Goal: Information Seeking & Learning: Check status

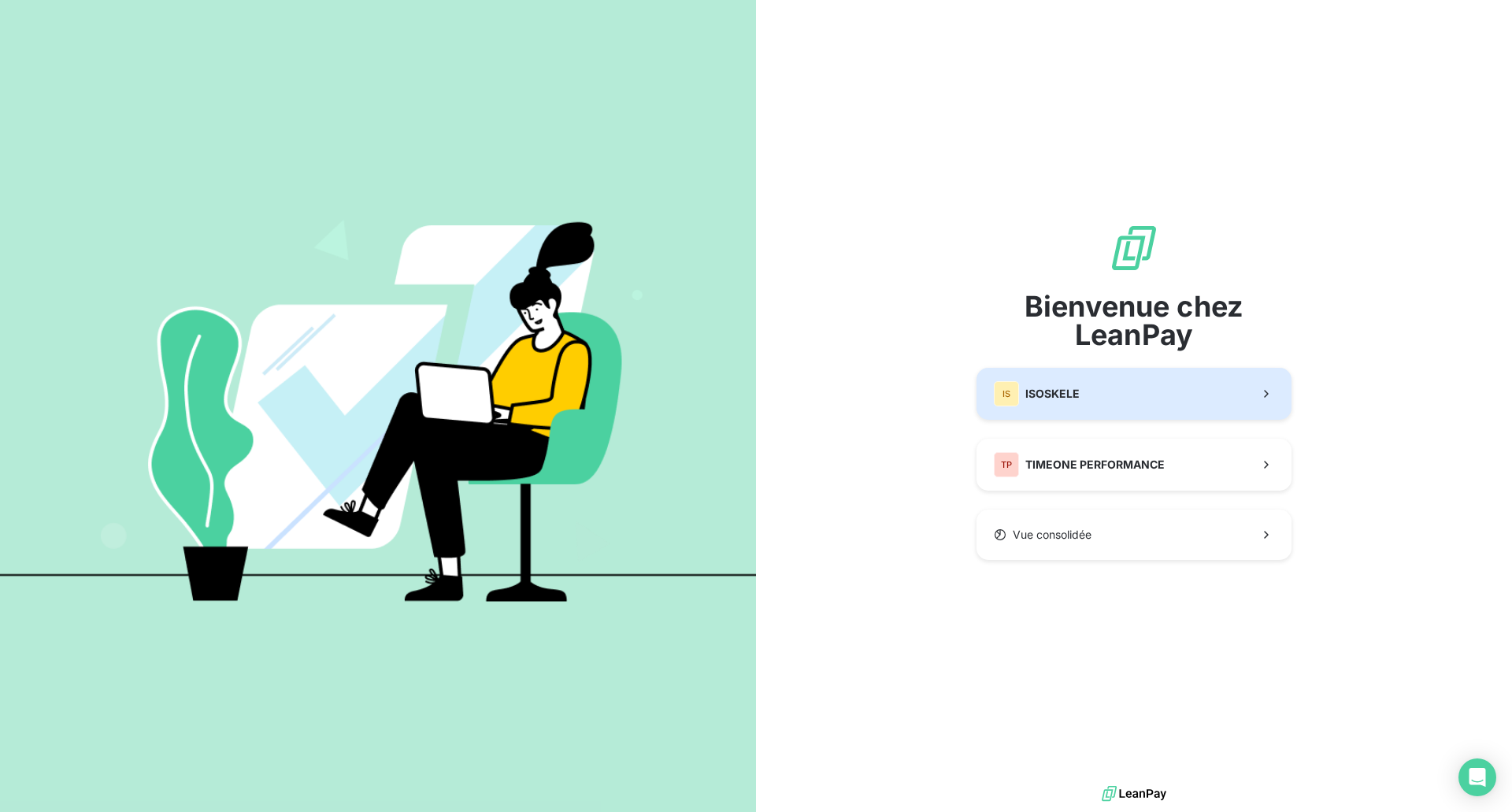
click at [1055, 393] on span "ISOSKELE" at bounding box center [1052, 393] width 54 height 16
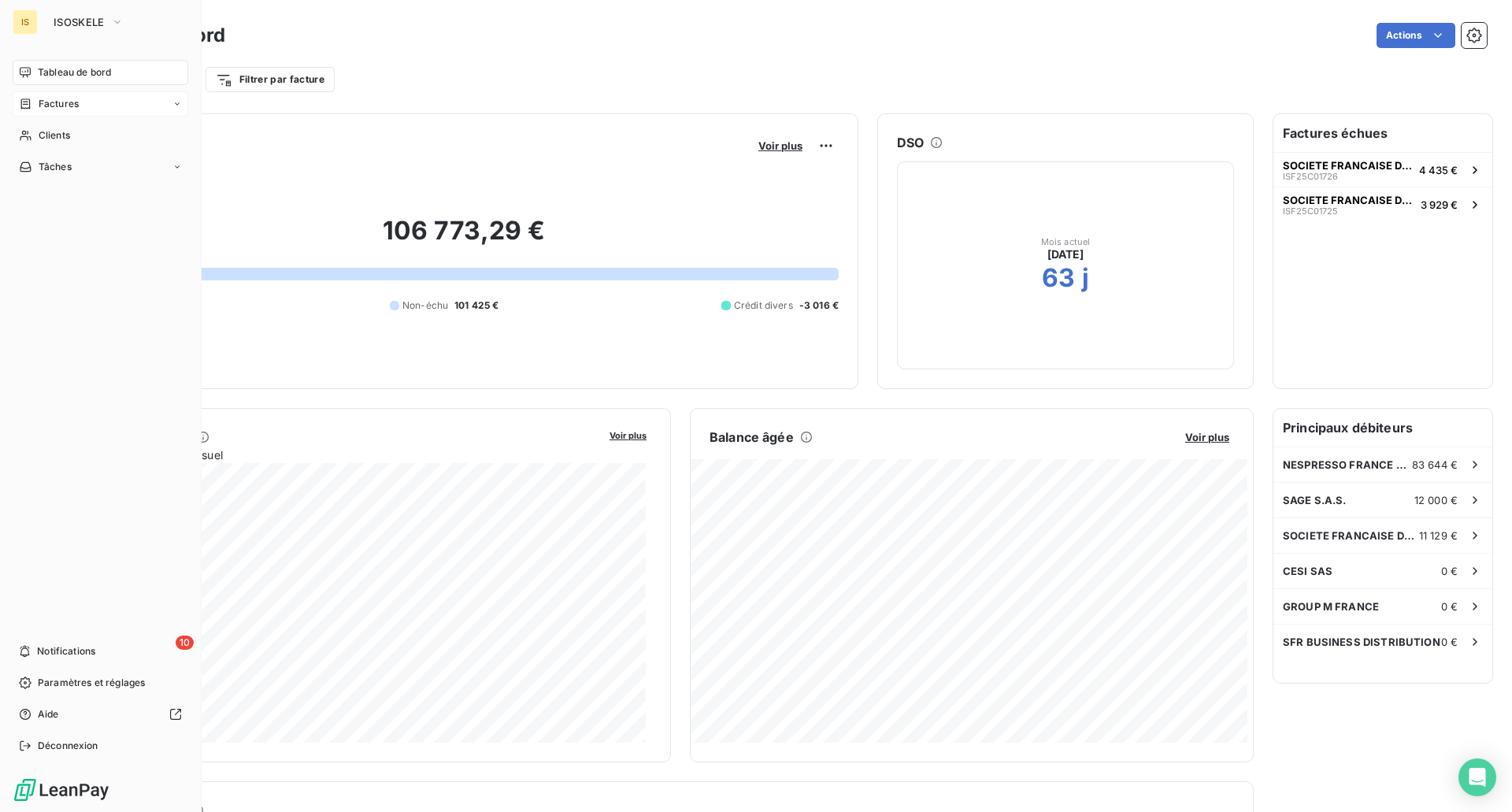
click at [81, 100] on div "Factures" at bounding box center [100, 103] width 176 height 25
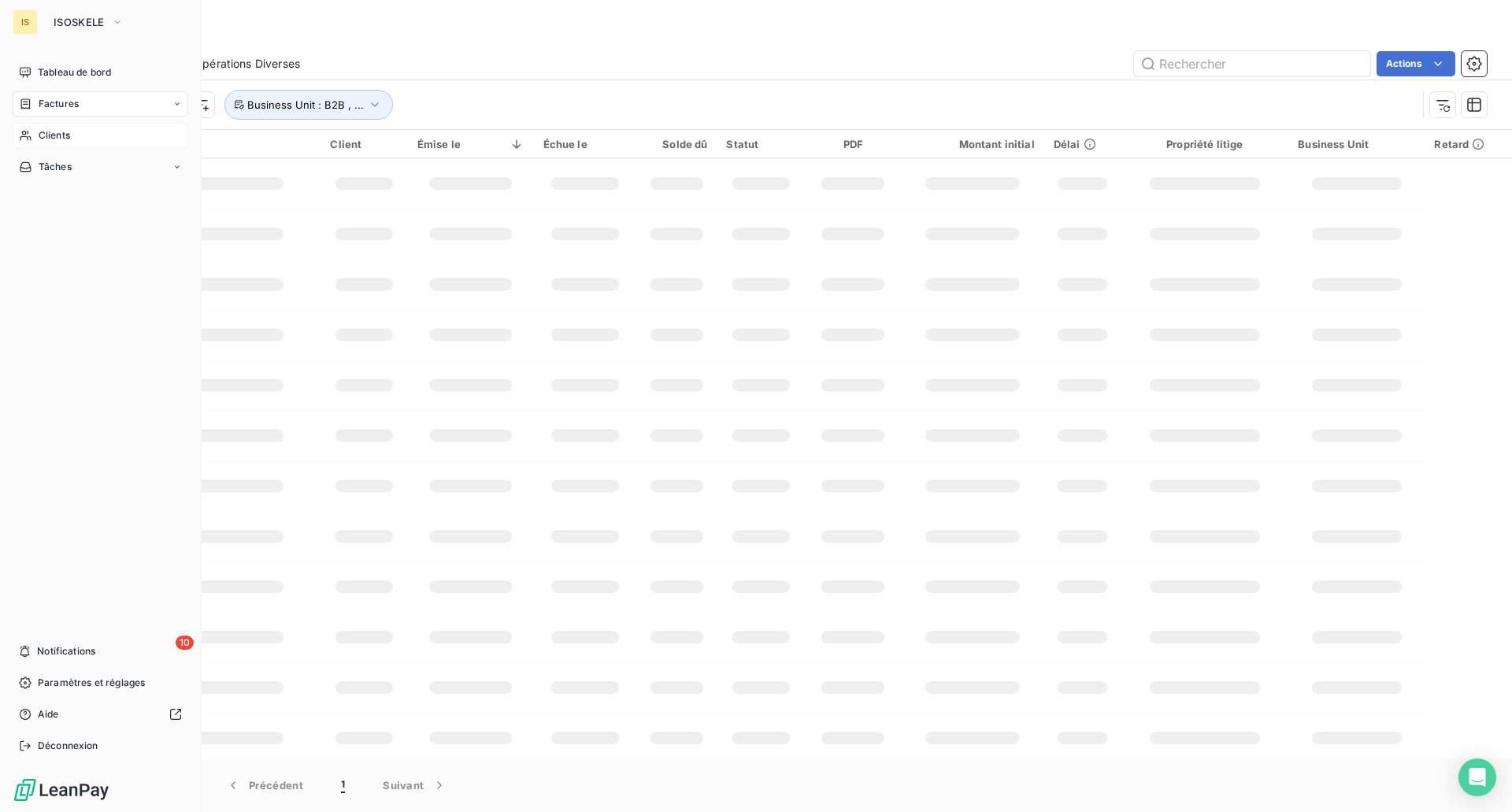
click at [35, 136] on div "Clients" at bounding box center [100, 135] width 176 height 25
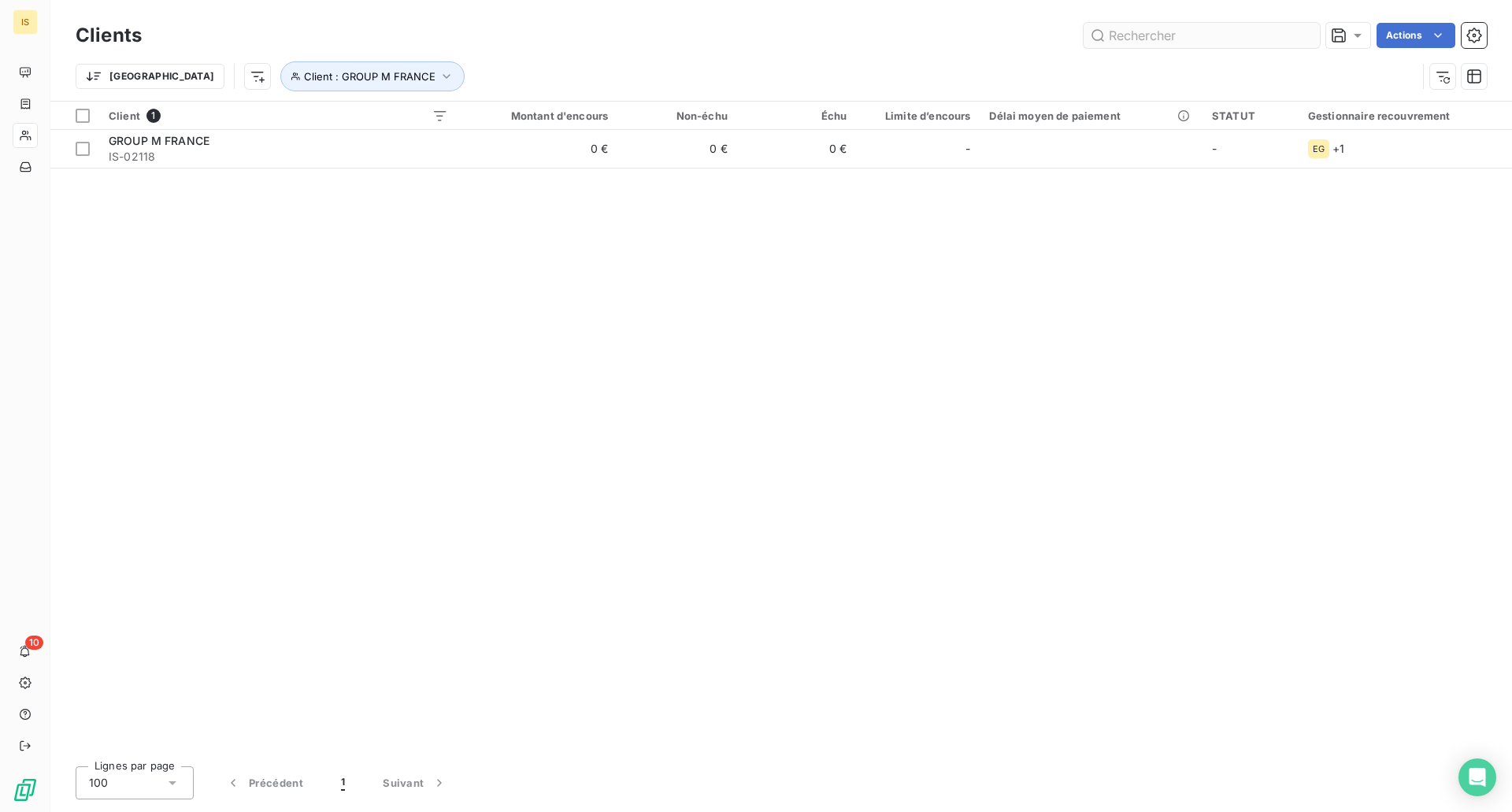
click at [1224, 43] on input "text" at bounding box center [1202, 35] width 236 height 25
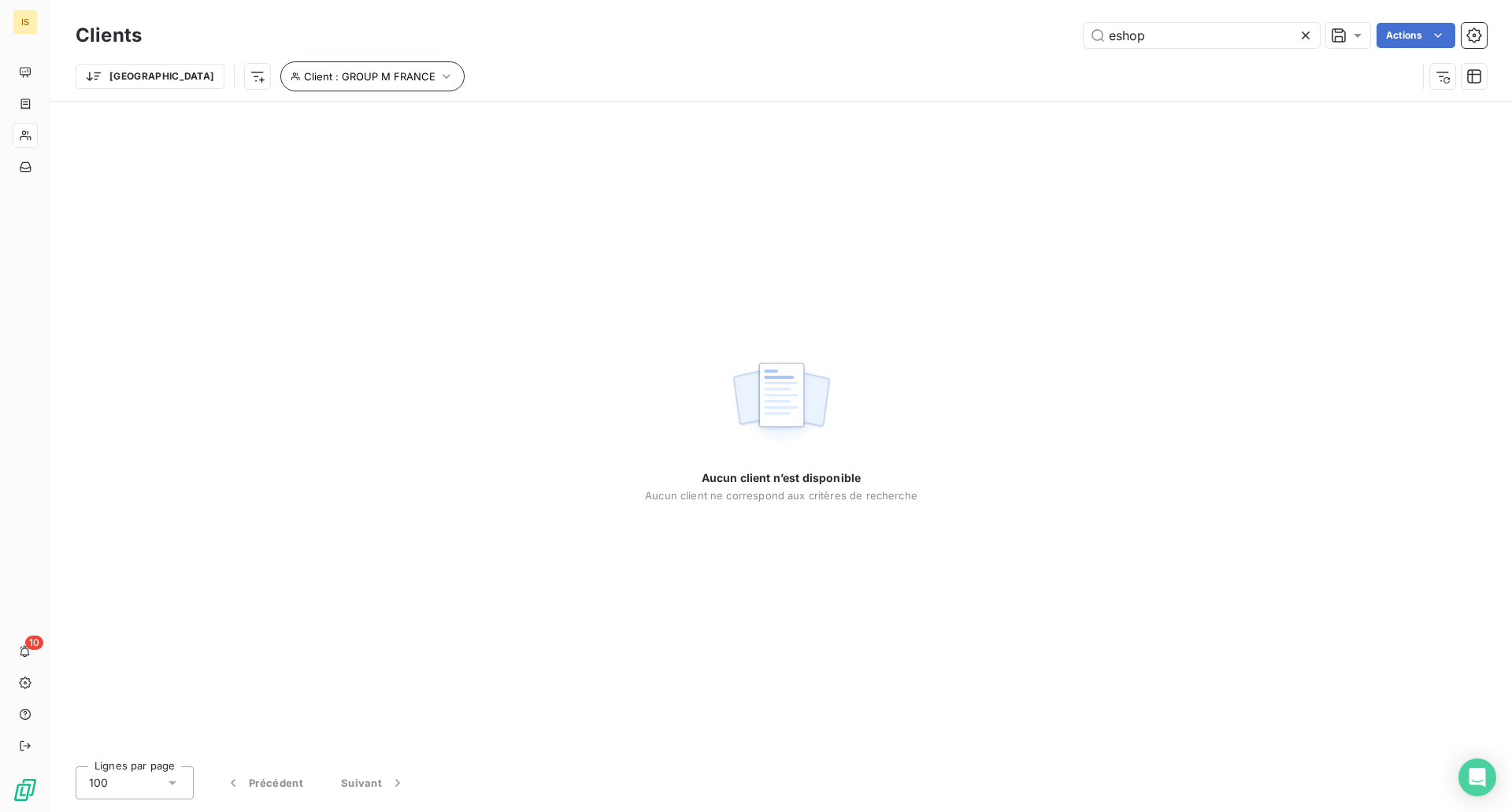
type input "eshop"
click at [438, 79] on icon "button" at bounding box center [446, 76] width 16 height 16
click at [582, 120] on icon at bounding box center [582, 117] width 16 height 16
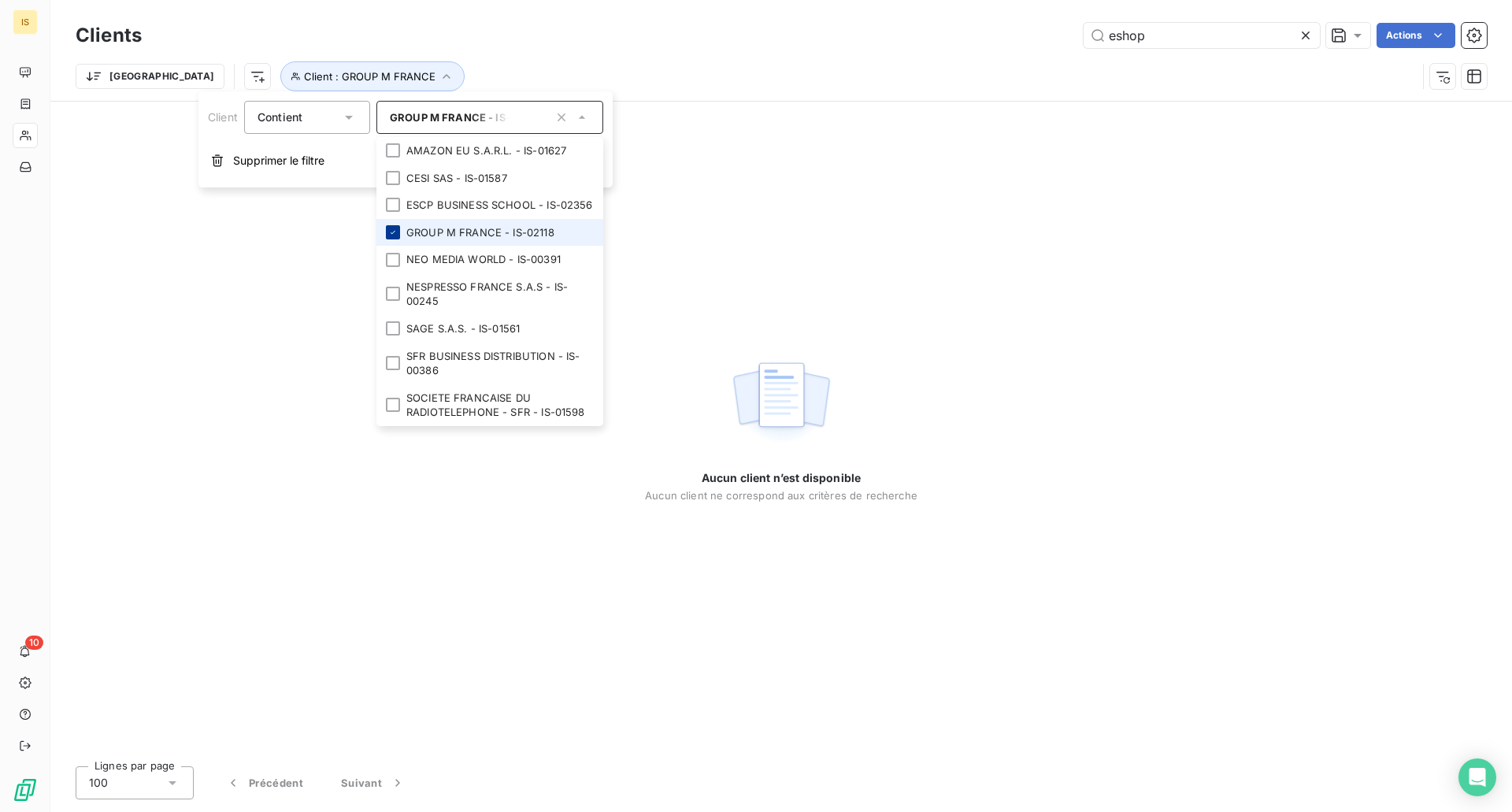
click at [395, 229] on icon at bounding box center [393, 233] width 9 height 9
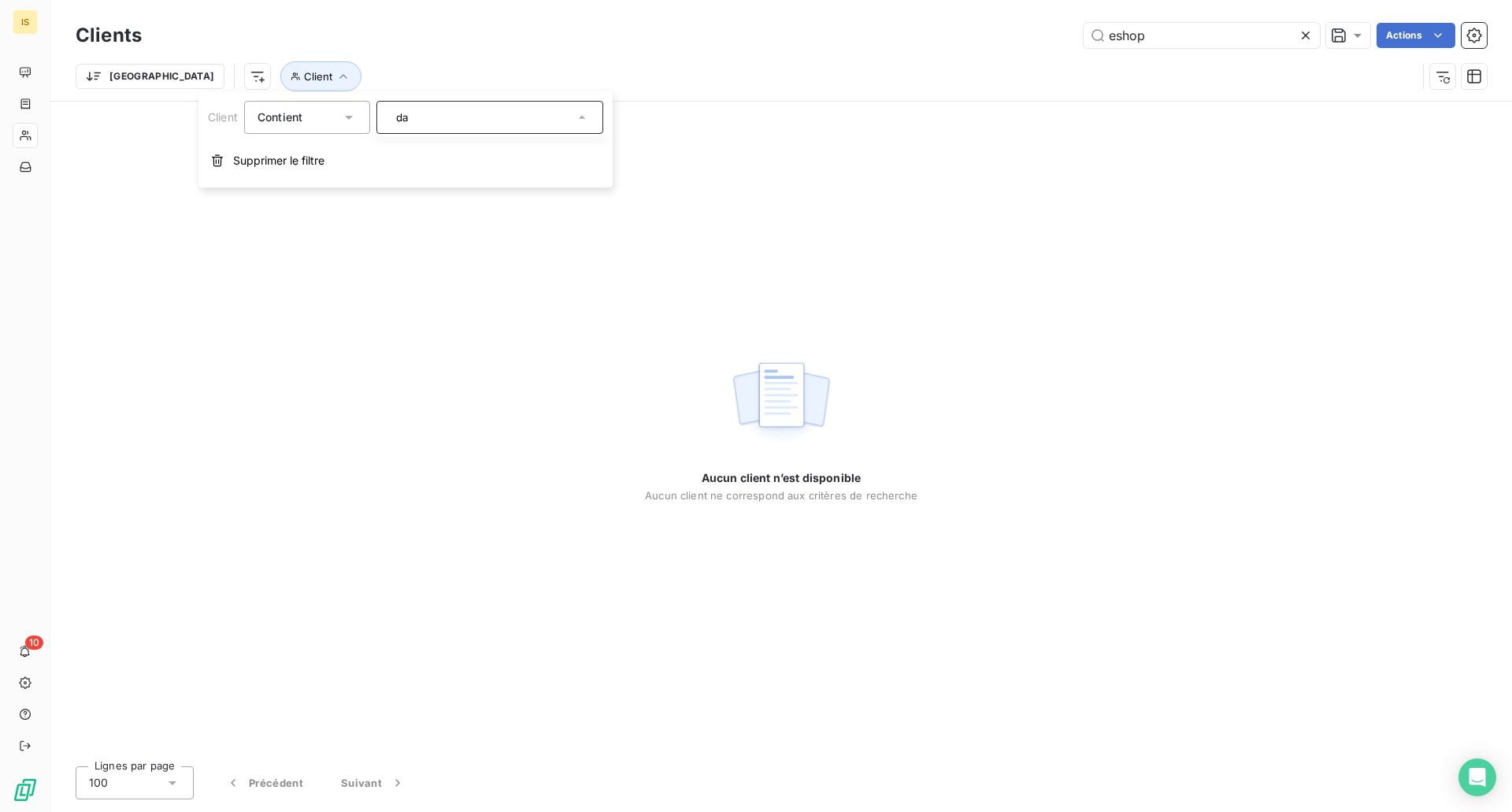
type input "d"
click at [433, 125] on div "e" at bounding box center [490, 117] width 227 height 33
type input "e"
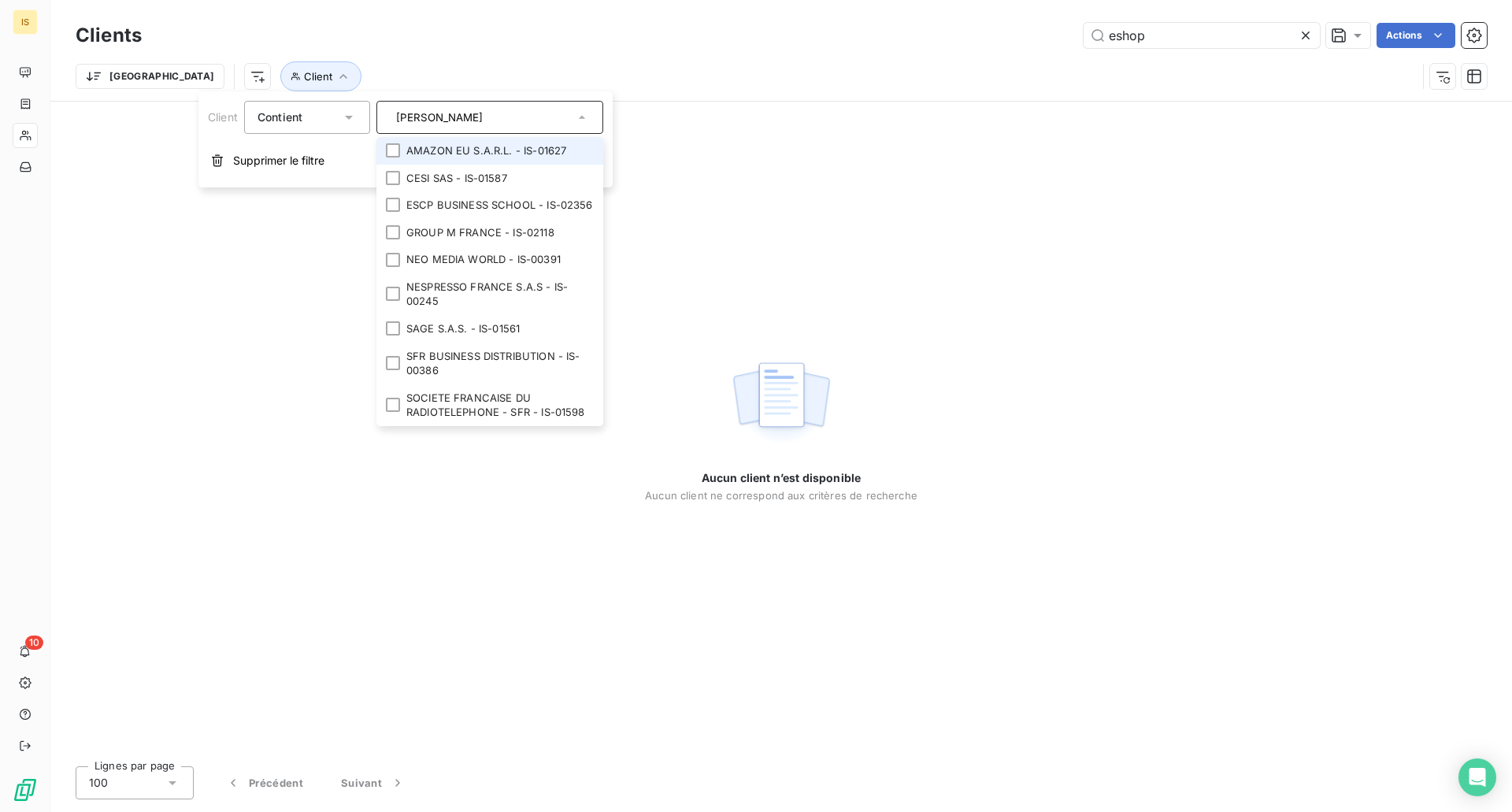
type input "time"
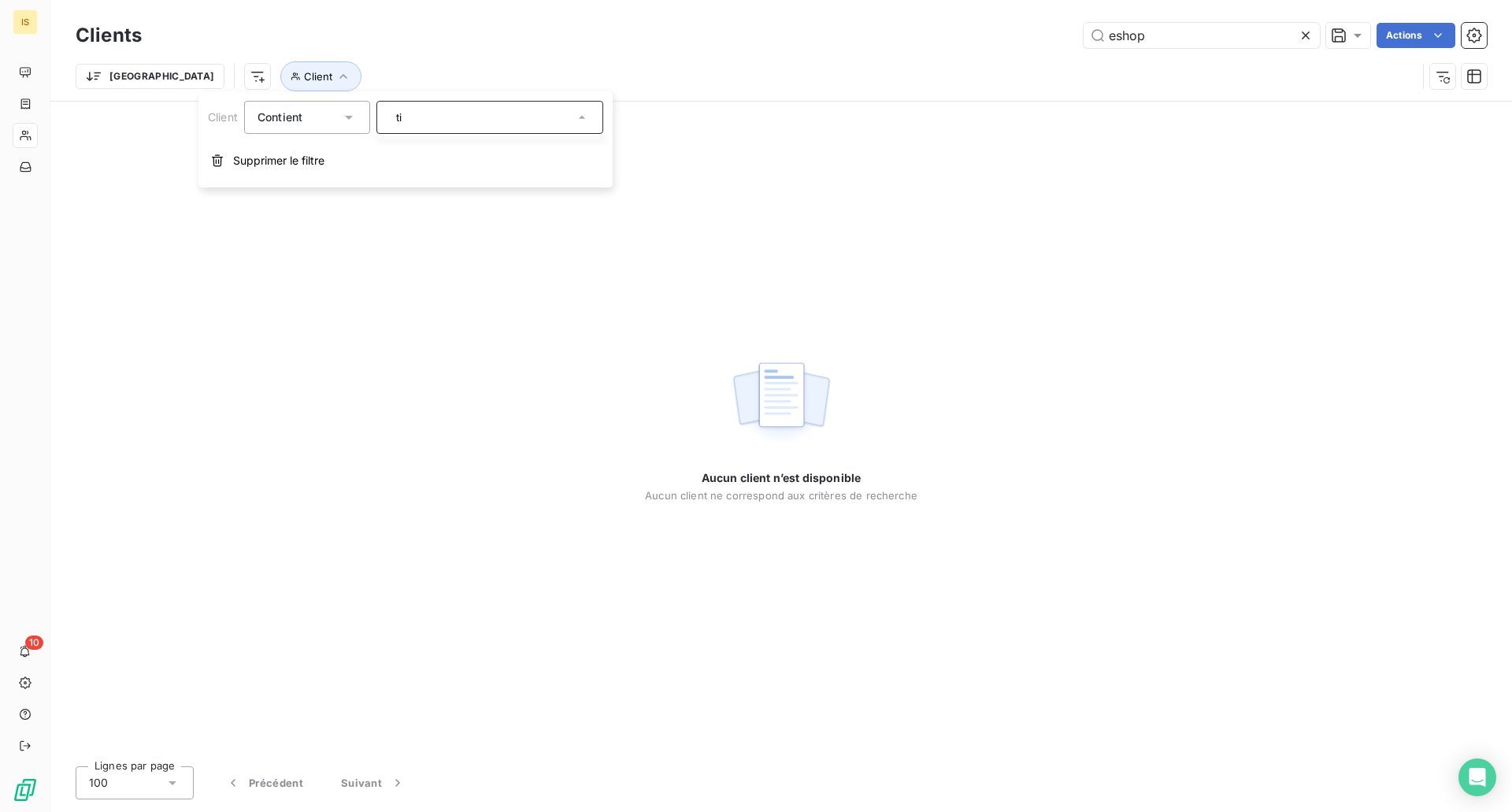
type input "t"
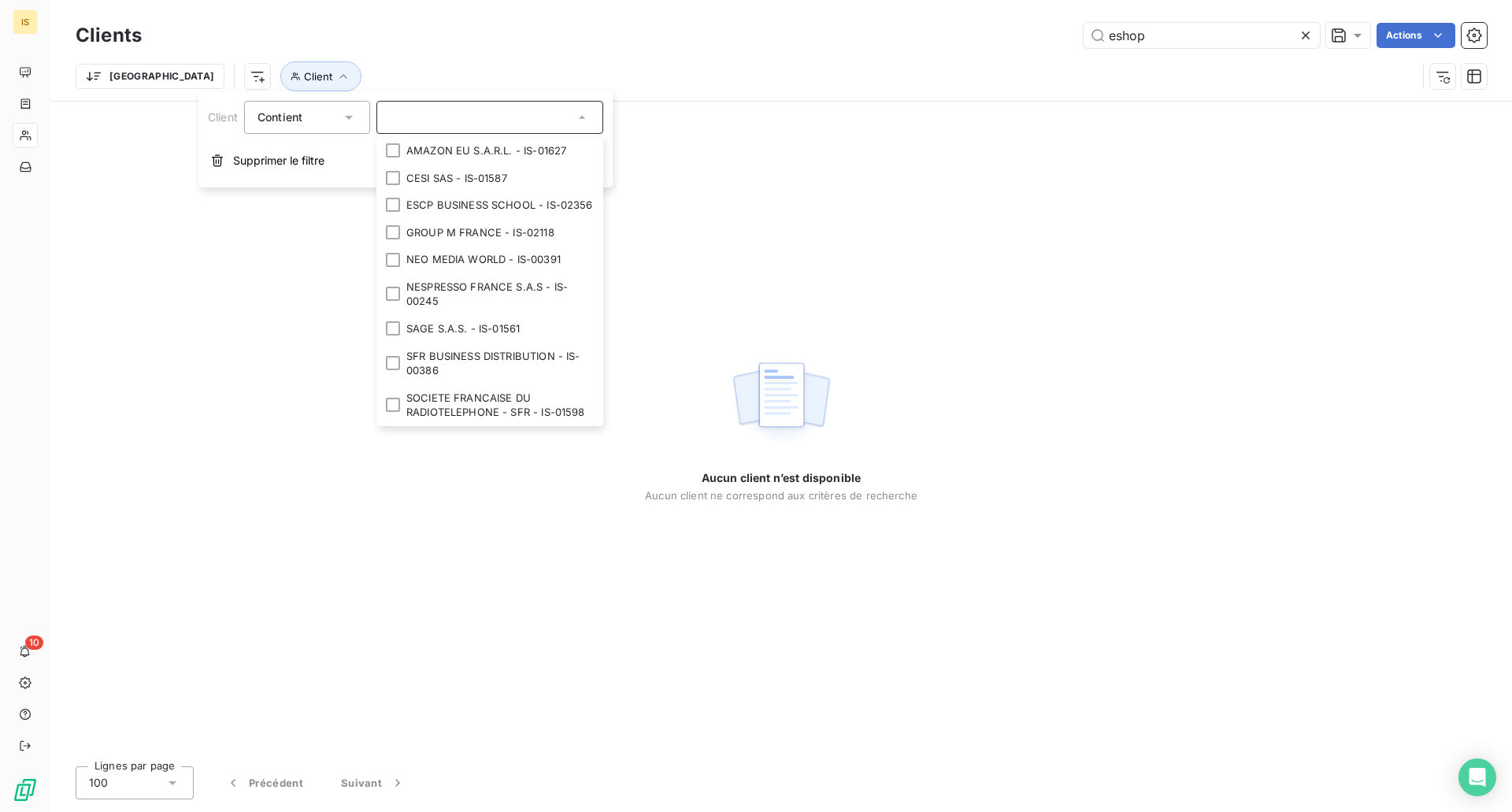
click at [839, 185] on div "Aucun client n’est disponible Aucun client ne correspond aux critères de recher…" at bounding box center [781, 427] width 273 height 652
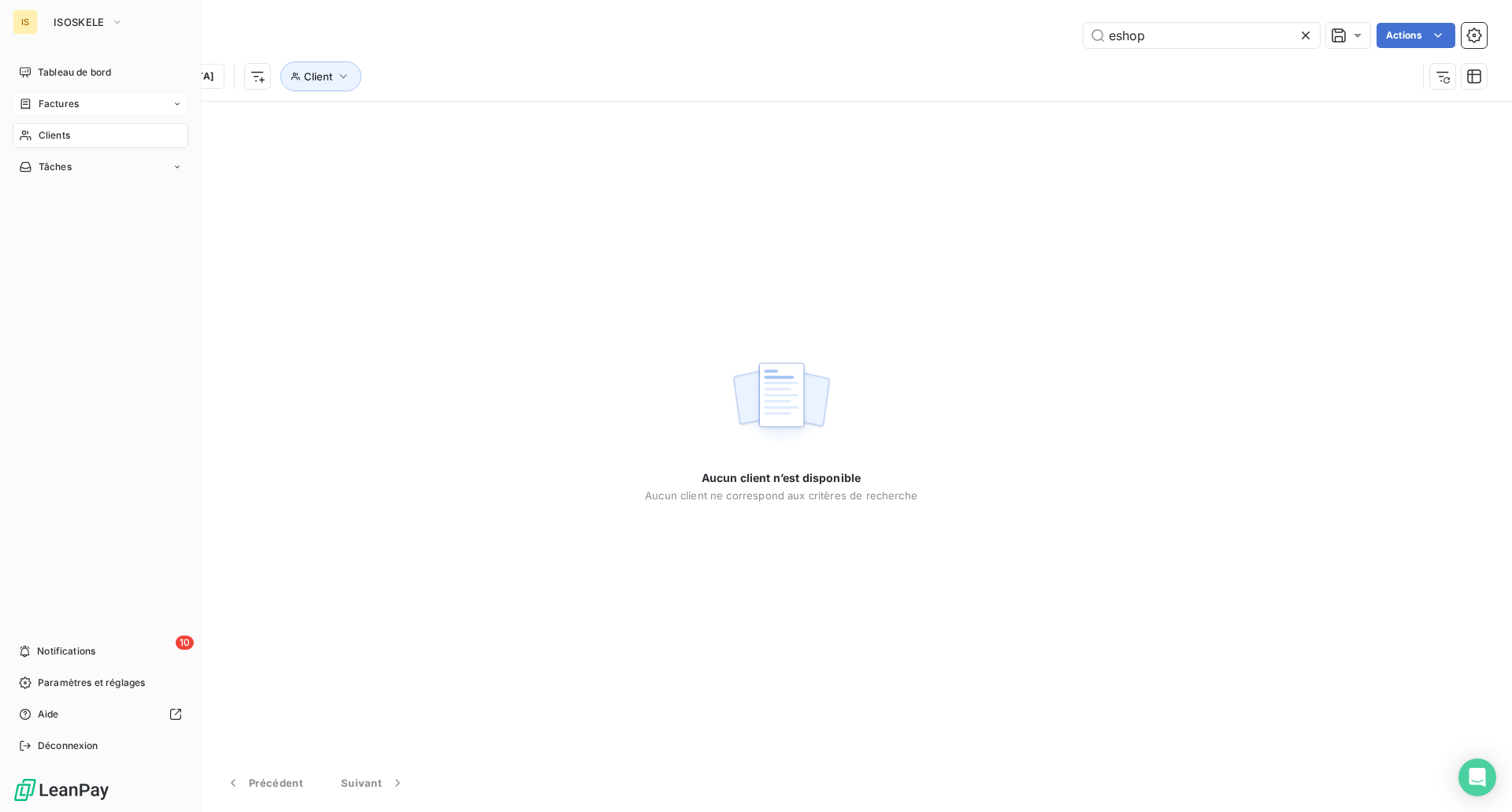
drag, startPoint x: 22, startPoint y: 102, endPoint x: 40, endPoint y: 102, distance: 18.0
click at [22, 102] on icon at bounding box center [25, 104] width 13 height 13
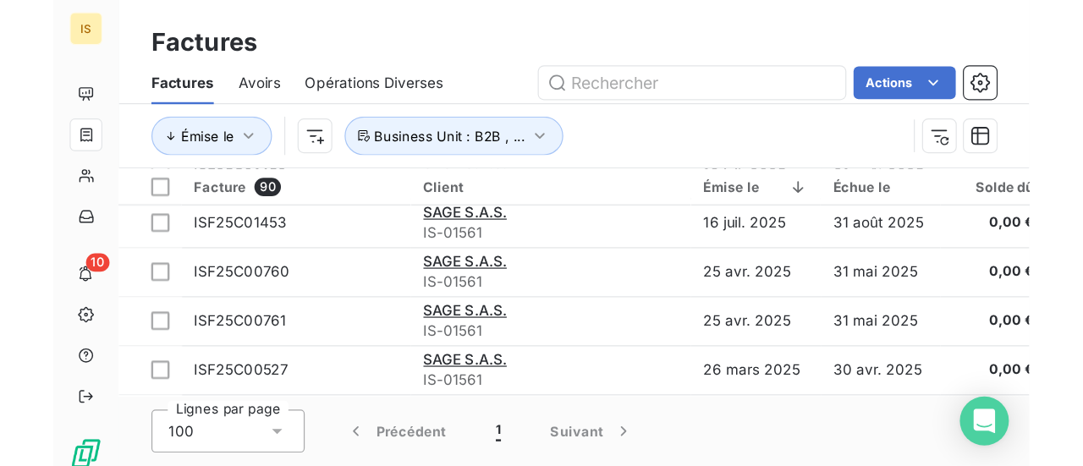
scroll to position [3012, 0]
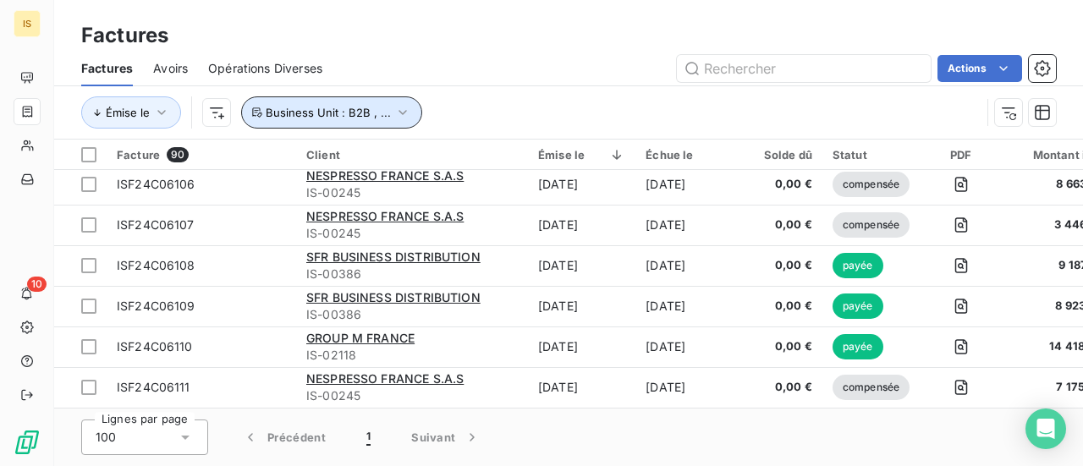
drag, startPoint x: 366, startPoint y: 109, endPoint x: 381, endPoint y: 125, distance: 22.1
click at [366, 109] on span "Business Unit : B2B , ..." at bounding box center [328, 113] width 125 height 14
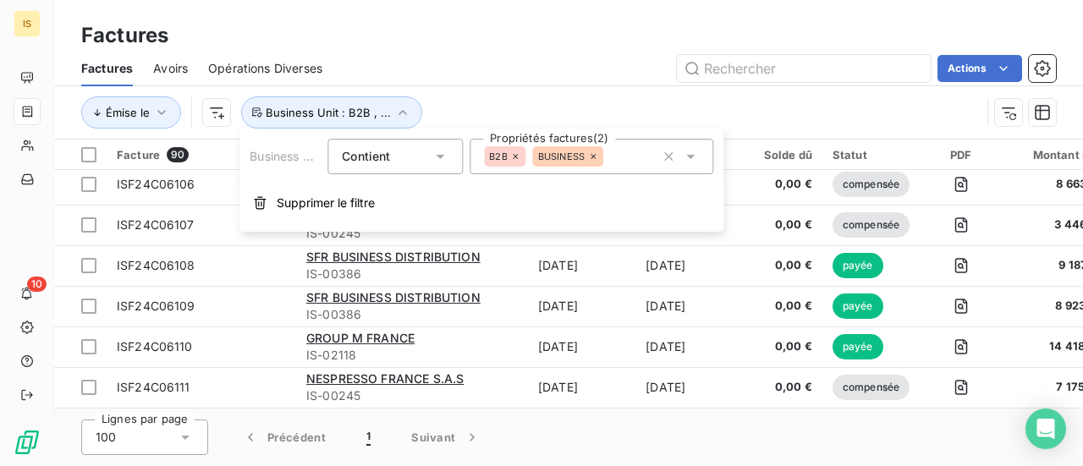
click at [513, 157] on icon at bounding box center [516, 156] width 10 height 10
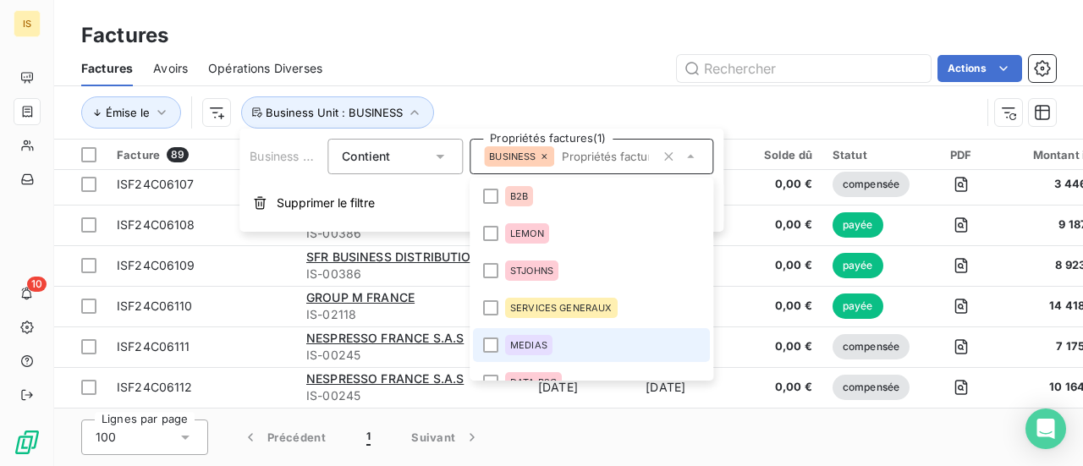
scroll to position [0, 0]
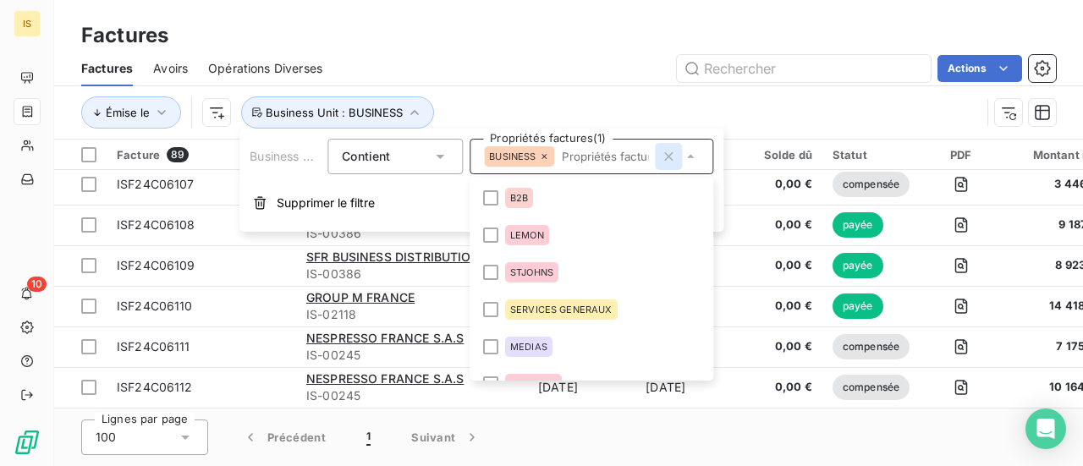
click at [671, 157] on icon "button" at bounding box center [668, 156] width 17 height 17
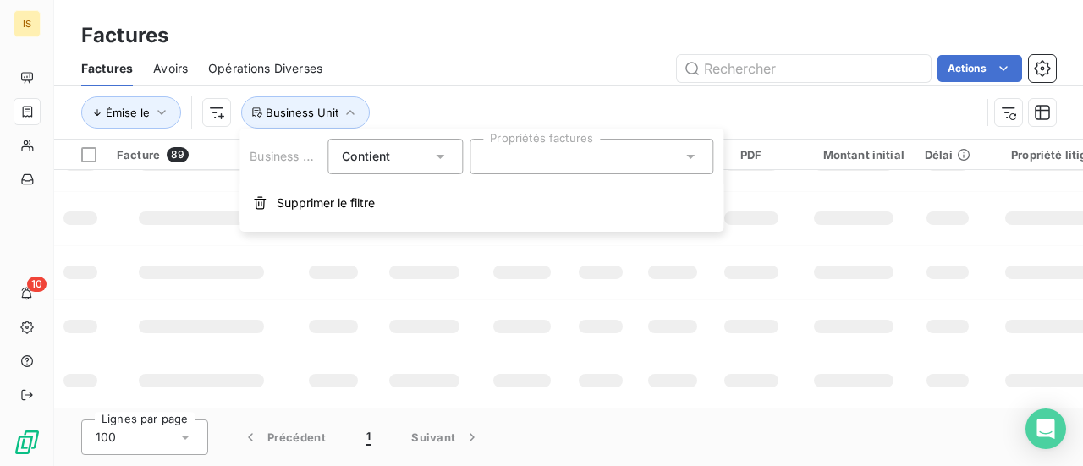
scroll to position [581, 0]
click at [437, 165] on div "Contient" at bounding box center [395, 157] width 135 height 36
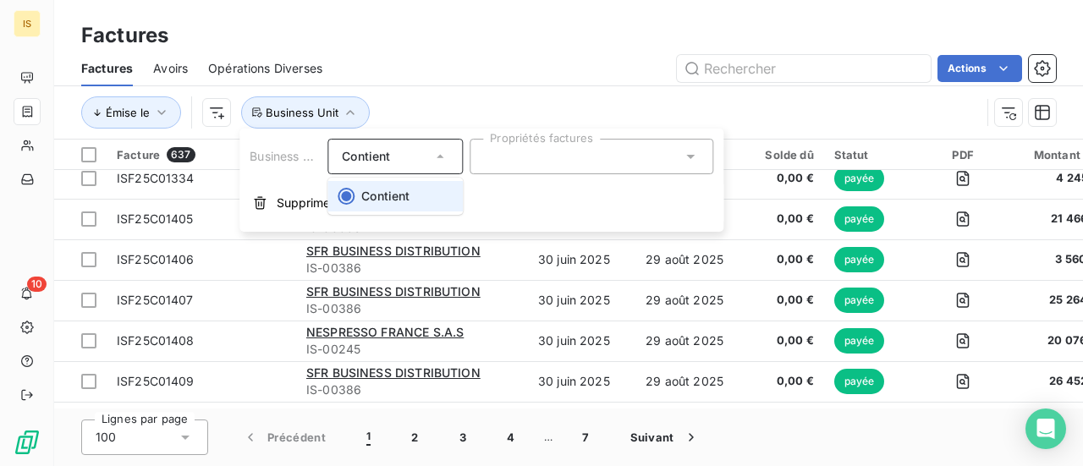
scroll to position [3012, 0]
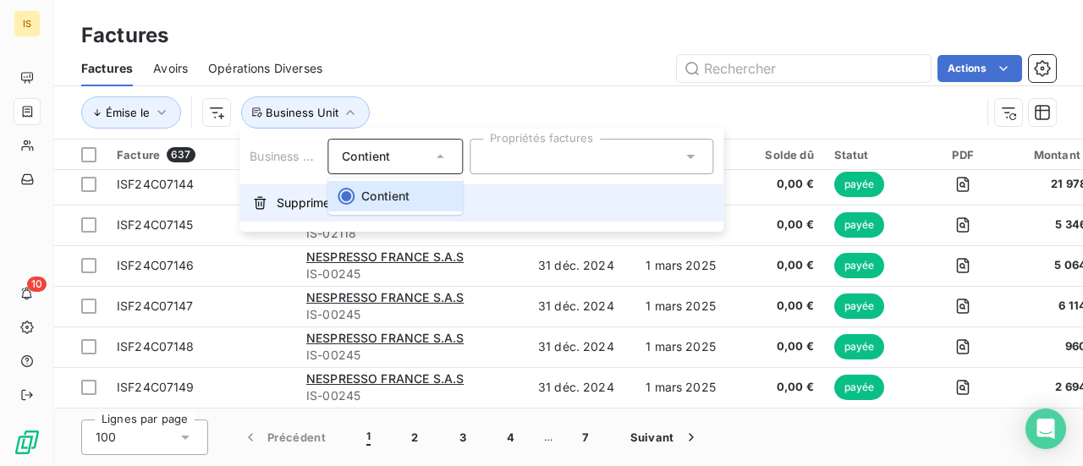
drag, startPoint x: 343, startPoint y: 197, endPoint x: 324, endPoint y: 195, distance: 18.7
click at [343, 197] on div at bounding box center [346, 196] width 17 height 17
click at [300, 207] on span "Supprimer le filtre" at bounding box center [326, 203] width 98 height 17
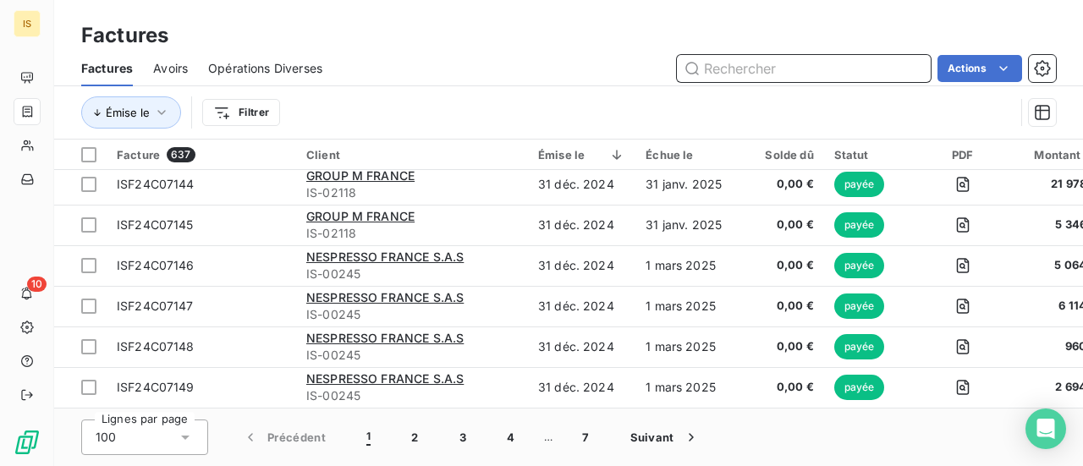
click at [774, 70] on input "text" at bounding box center [804, 68] width 254 height 27
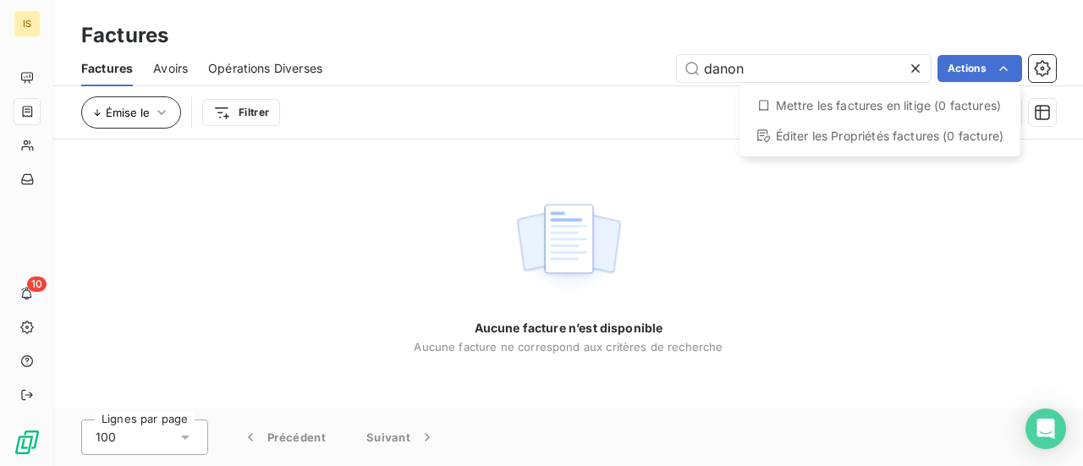
click at [151, 116] on html "IS 10 Factures Factures Avoirs Opérations Diverses danon Actions Mettre les fac…" at bounding box center [541, 233] width 1083 height 466
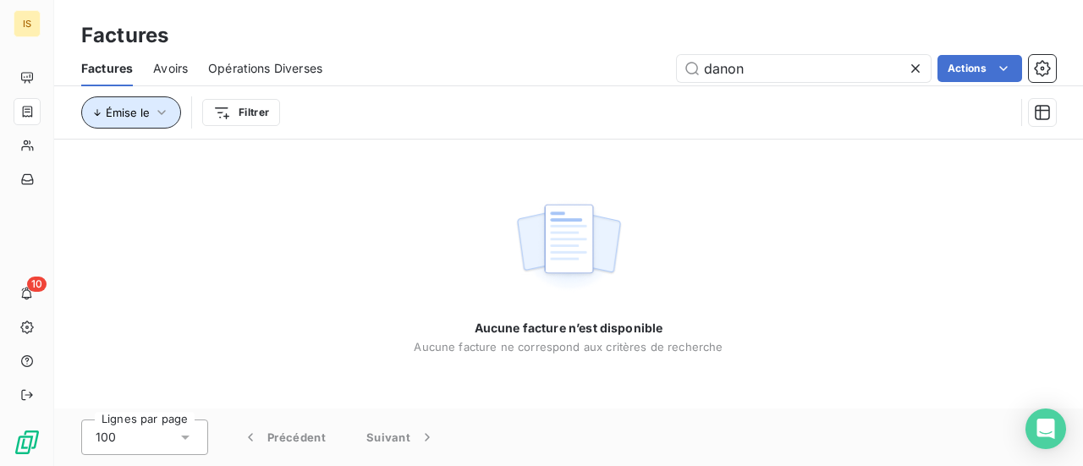
click at [161, 111] on icon "button" at bounding box center [161, 112] width 17 height 17
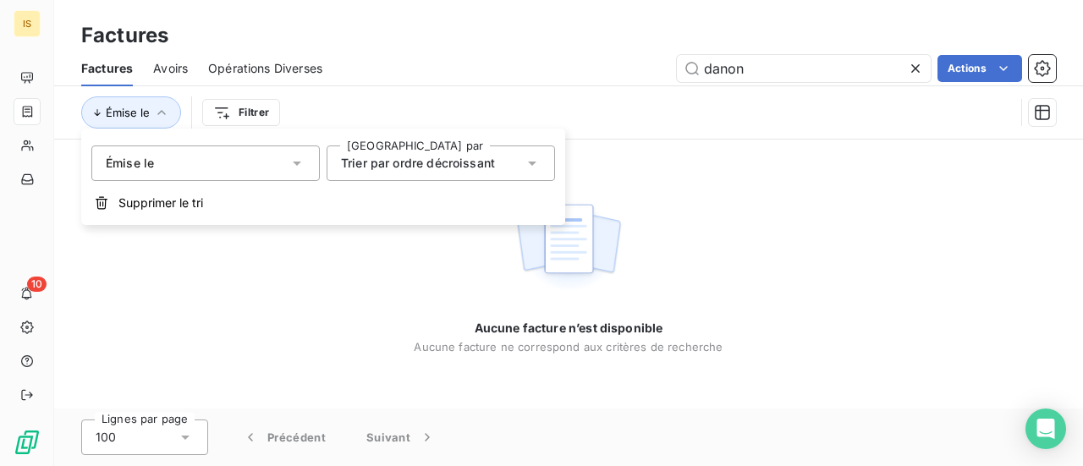
click at [283, 168] on div "Émise le" at bounding box center [205, 164] width 229 height 36
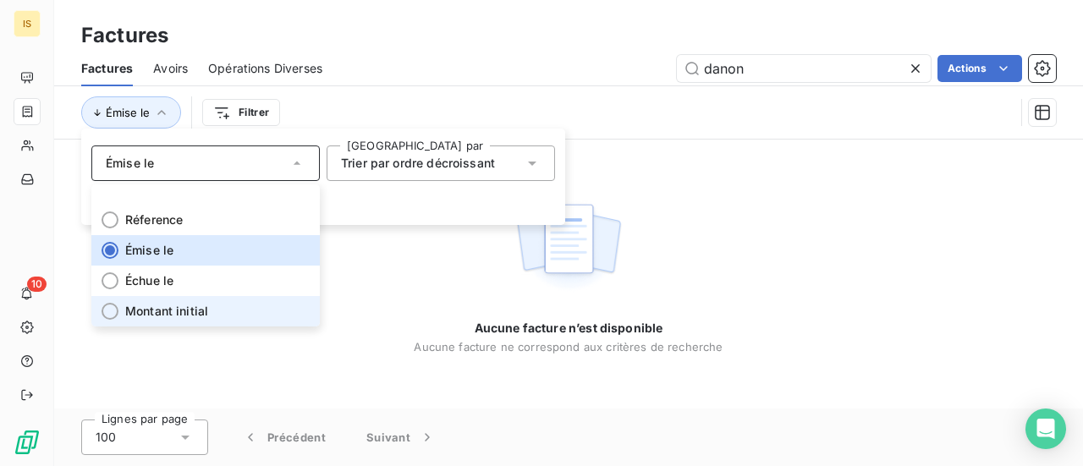
click at [122, 312] on li "Montant initial" at bounding box center [205, 311] width 229 height 30
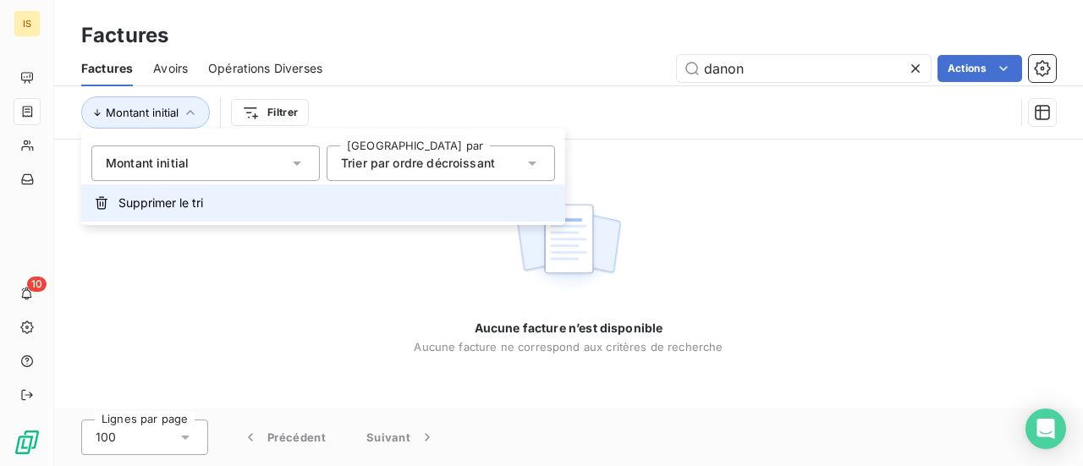
click at [155, 206] on span "Supprimer le tri" at bounding box center [160, 203] width 85 height 17
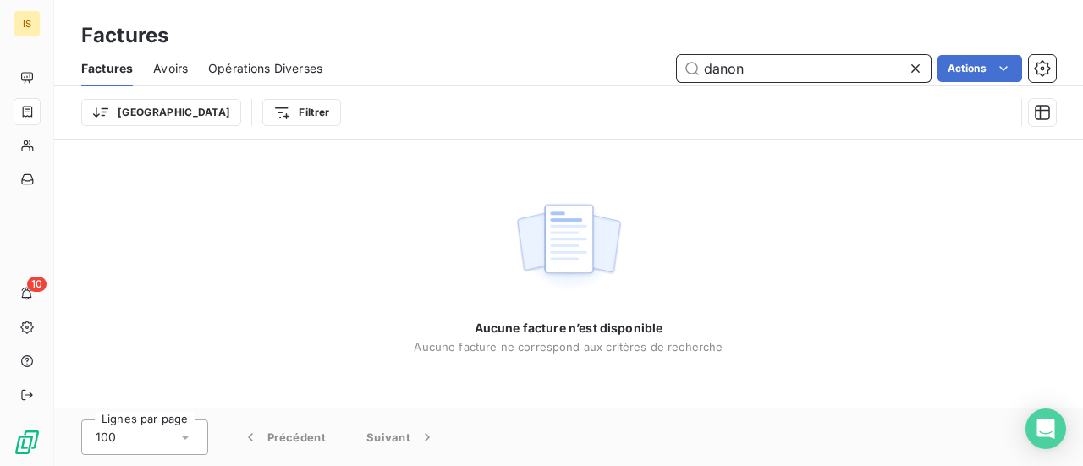
click at [783, 66] on input "danon" at bounding box center [804, 68] width 254 height 27
type input "d"
click at [749, 70] on input "[DATE]" at bounding box center [804, 68] width 254 height 27
type input "danon"
click at [912, 65] on icon at bounding box center [915, 68] width 8 height 8
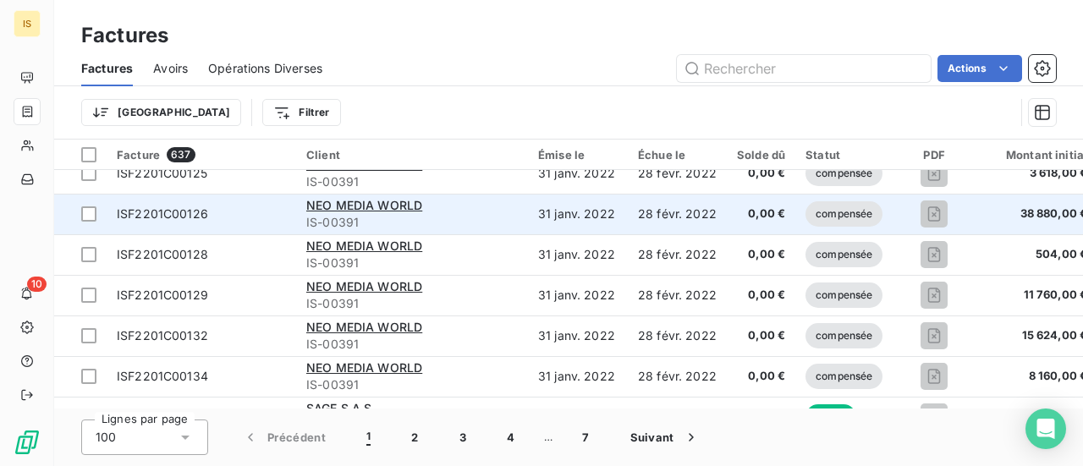
scroll to position [508, 0]
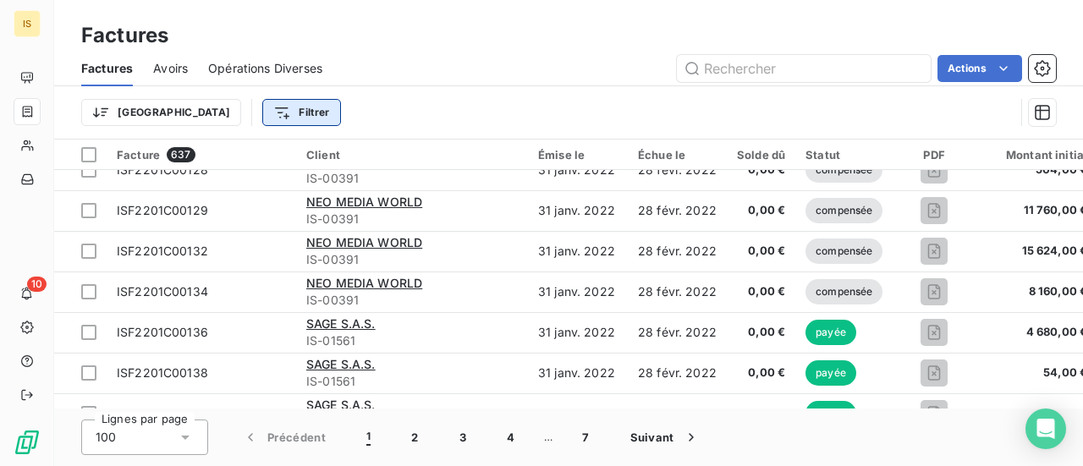
click at [220, 114] on html "IS 10 Factures Factures Avoirs Opérations Diverses Actions Trier Filtrer Factur…" at bounding box center [541, 233] width 1083 height 466
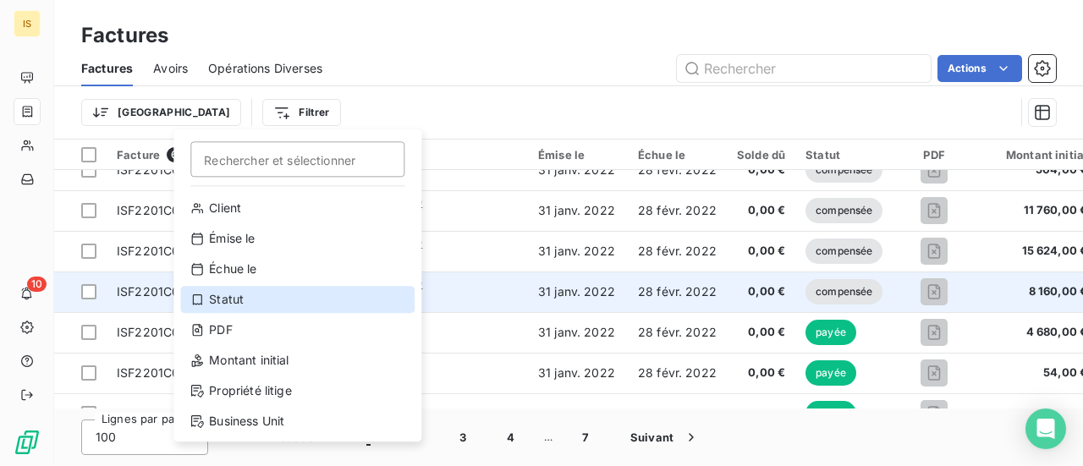
click at [228, 306] on div "Statut" at bounding box center [297, 299] width 234 height 27
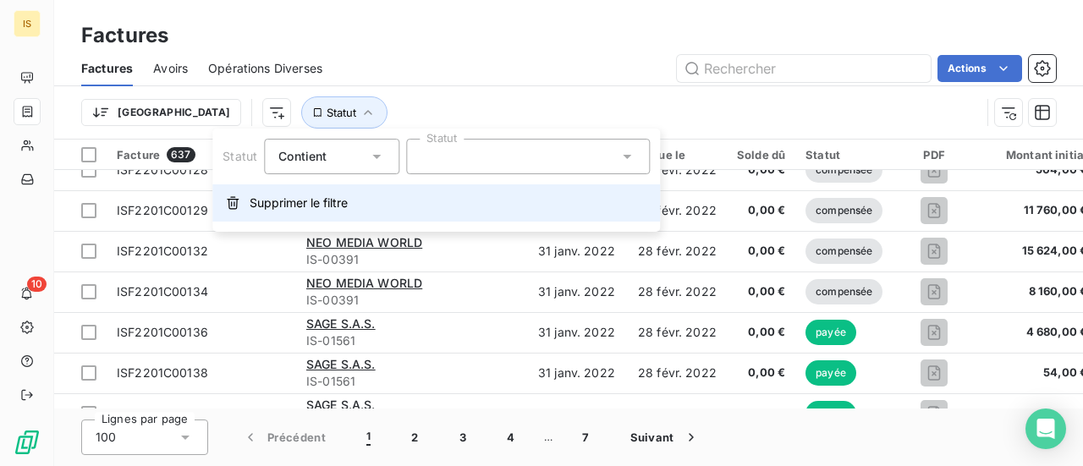
click at [312, 206] on span "Supprimer le filtre" at bounding box center [299, 203] width 98 height 17
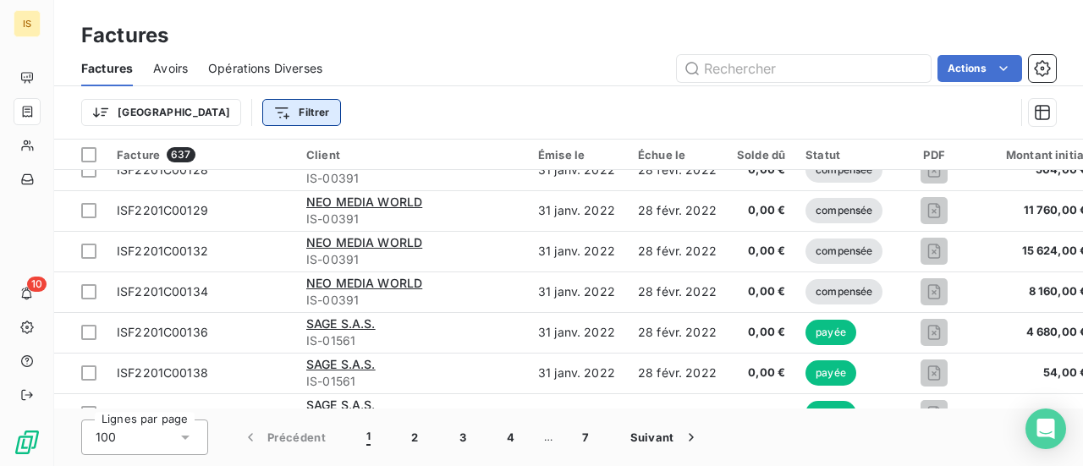
click at [215, 111] on html "IS 10 Factures Factures Avoirs Opérations Diverses Actions Trier Filtrer Factur…" at bounding box center [541, 233] width 1083 height 466
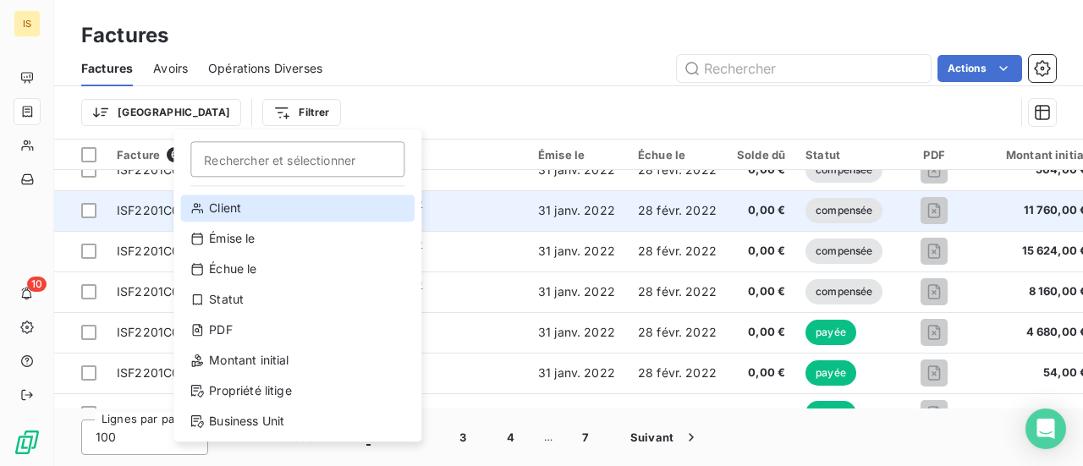
click at [230, 206] on div "Client" at bounding box center [297, 208] width 234 height 27
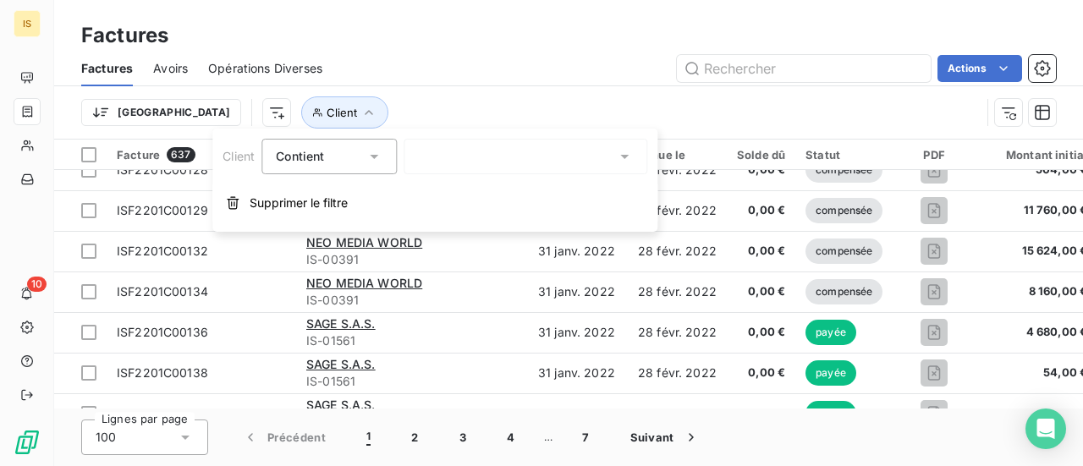
click at [449, 148] on div at bounding box center [526, 157] width 244 height 36
type input "d"
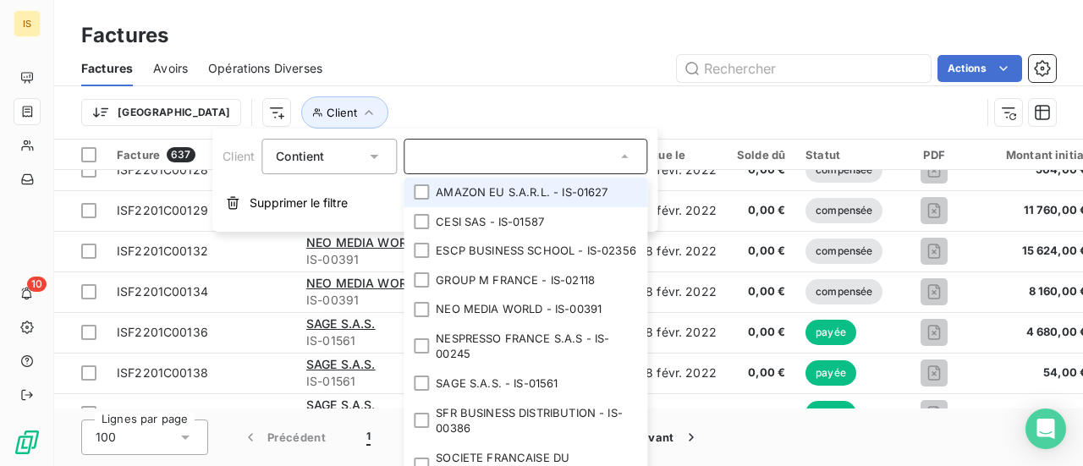
click at [416, 112] on div "Trier Client" at bounding box center [531, 112] width 900 height 32
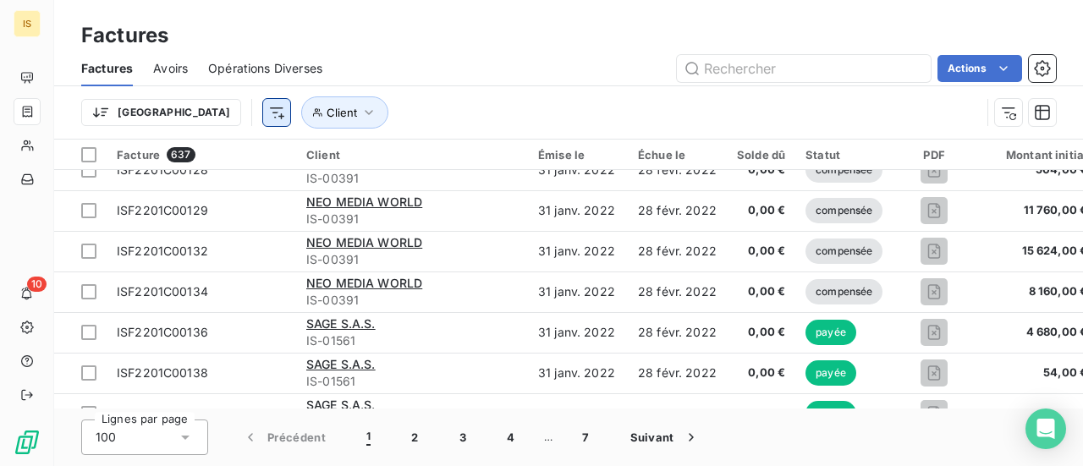
click at [184, 110] on html "IS 10 Factures Factures Avoirs Opérations Diverses Actions Trier Client Facture…" at bounding box center [541, 233] width 1083 height 466
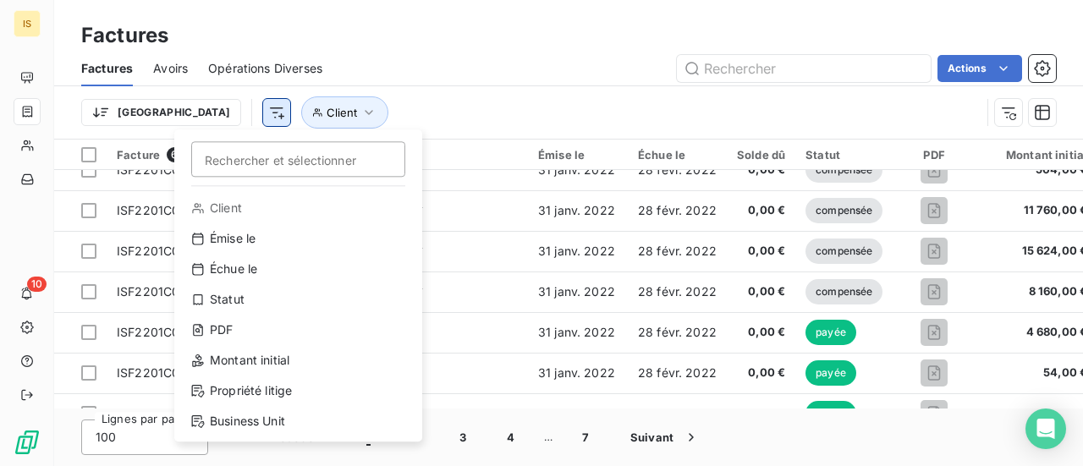
click at [184, 110] on html "IS 10 Factures Factures Avoirs Opérations Diverses Actions Trier Rechercher et …" at bounding box center [541, 233] width 1083 height 466
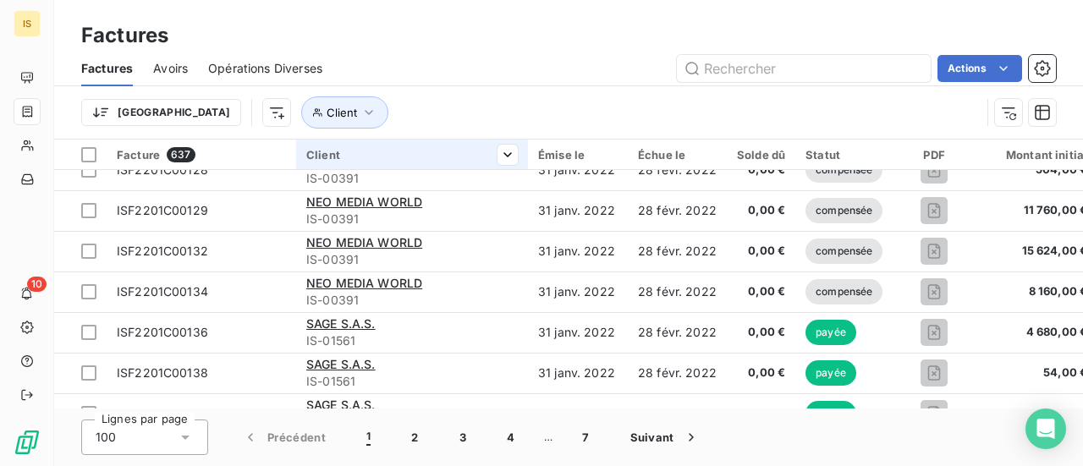
scroll to position [423, 0]
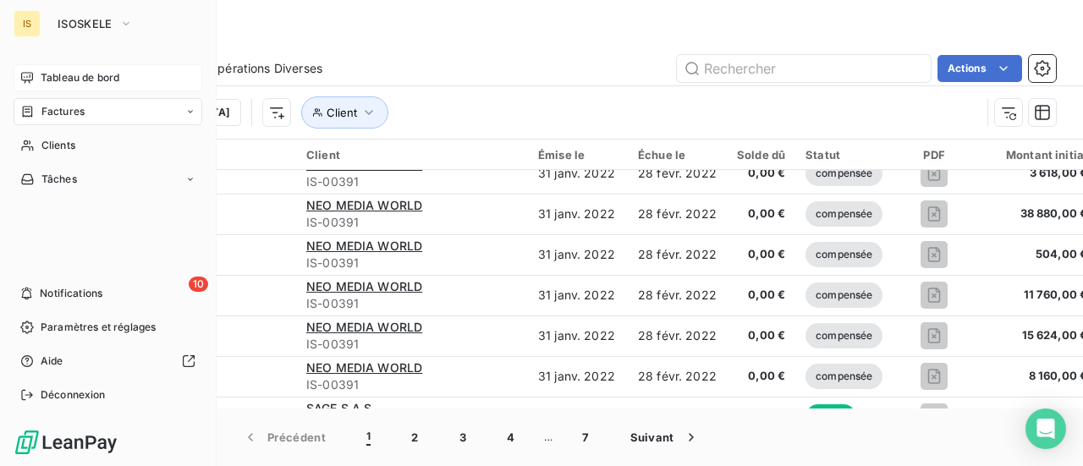
drag, startPoint x: 69, startPoint y: 74, endPoint x: 80, endPoint y: 74, distance: 10.2
click at [69, 74] on span "Tableau de bord" at bounding box center [80, 77] width 79 height 15
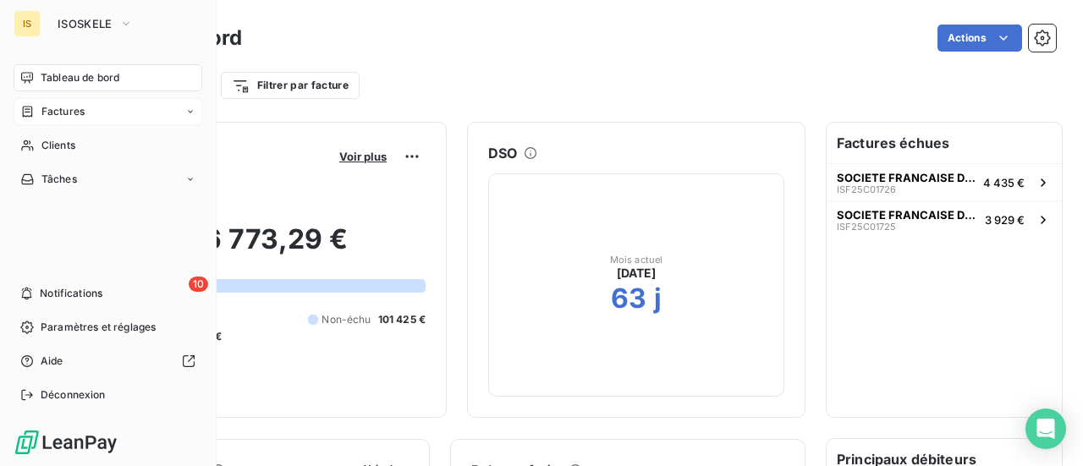
click at [82, 116] on span "Factures" at bounding box center [62, 111] width 43 height 15
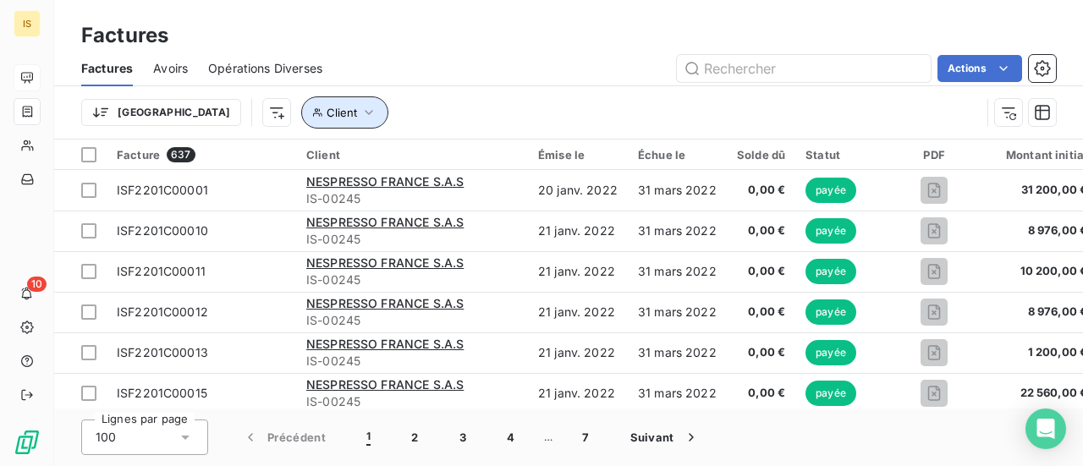
click at [361, 114] on icon "button" at bounding box center [369, 112] width 17 height 17
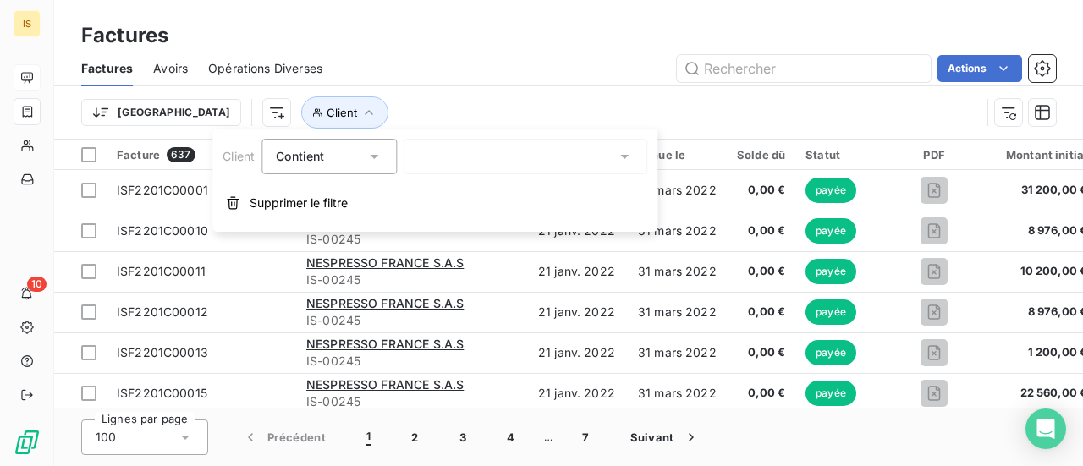
click at [377, 157] on icon at bounding box center [374, 157] width 8 height 4
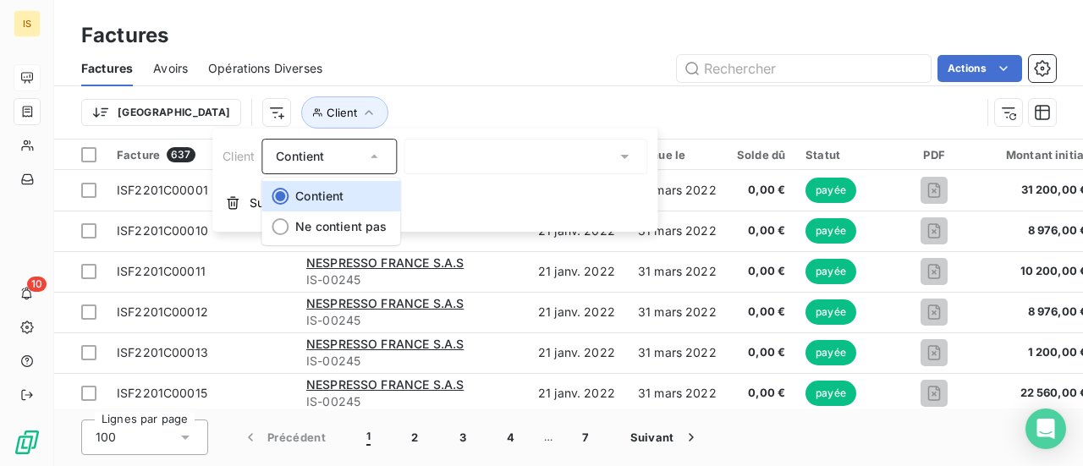
click at [482, 160] on div at bounding box center [526, 157] width 244 height 36
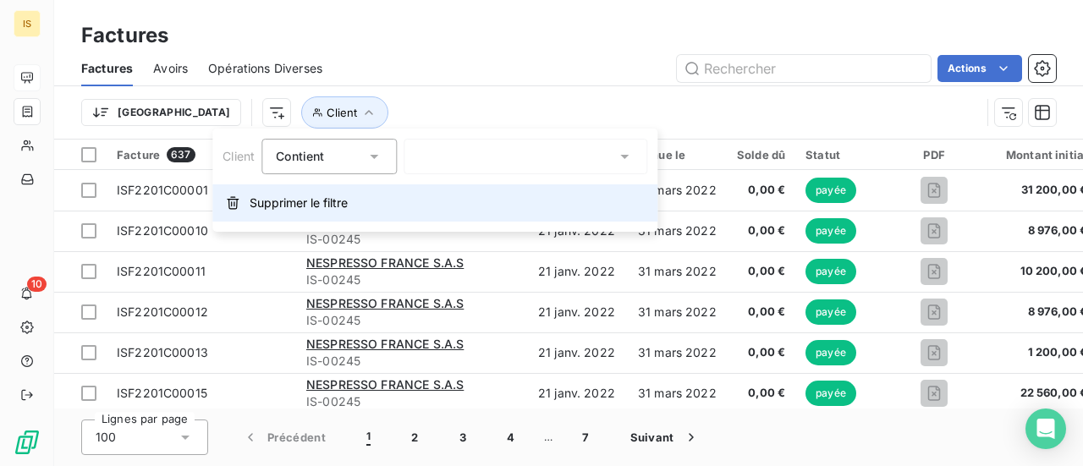
click at [305, 203] on span "Supprimer le filtre" at bounding box center [299, 203] width 98 height 17
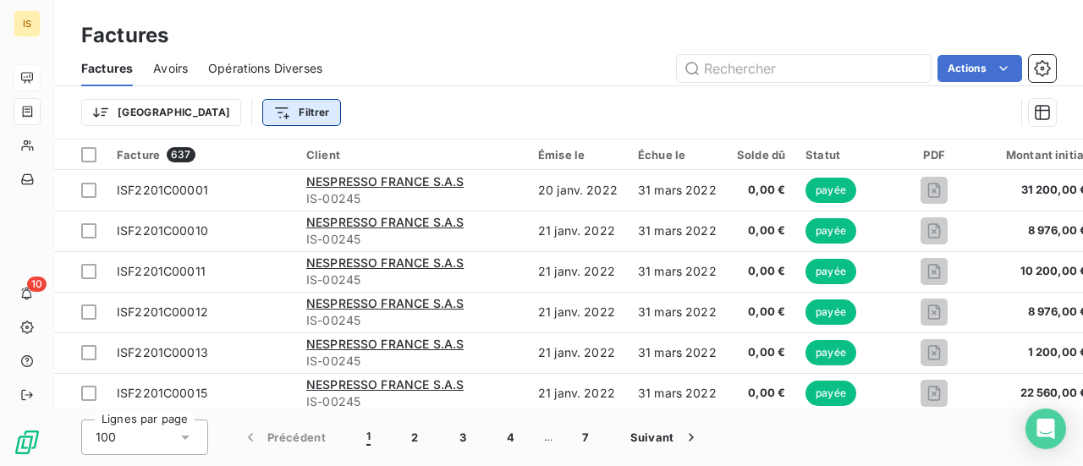
click at [232, 115] on html "IS 10 Factures Factures Avoirs Opérations Diverses Actions Trier Filtrer Factur…" at bounding box center [541, 233] width 1083 height 466
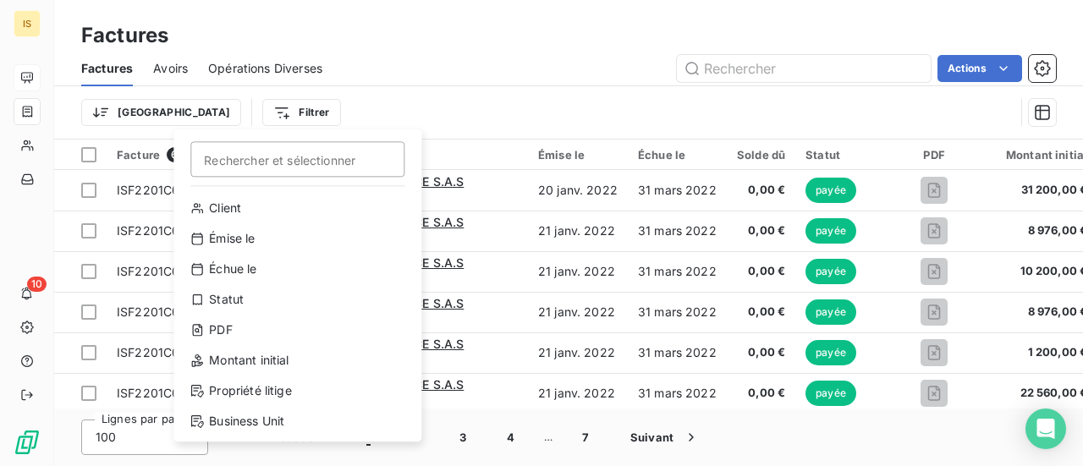
click at [482, 105] on html "IS 10 Factures Factures Avoirs Opérations Diverses Actions Trier Filtrer Recher…" at bounding box center [541, 233] width 1083 height 466
